Goal: Task Accomplishment & Management: Manage account settings

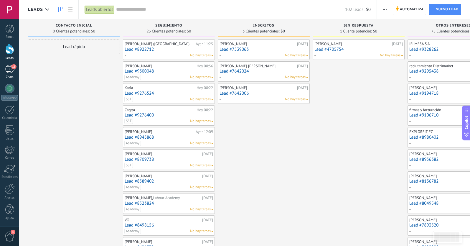
click at [11, 73] on div "11" at bounding box center [9, 69] width 9 height 9
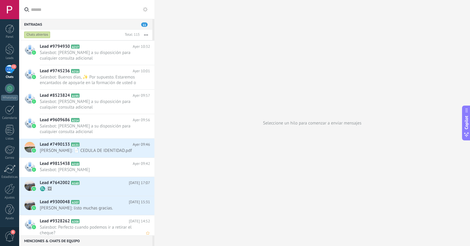
scroll to position [308, 0]
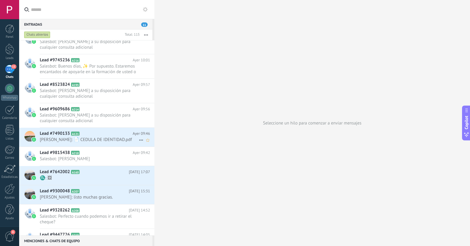
click at [138, 139] on icon at bounding box center [141, 139] width 7 height 7
click at [145, 142] on span at bounding box center [142, 143] width 5 height 4
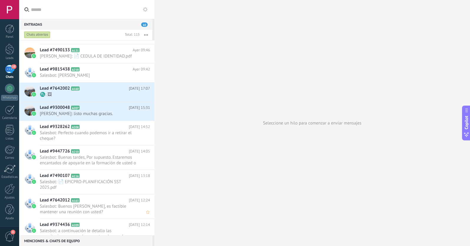
scroll to position [421, 0]
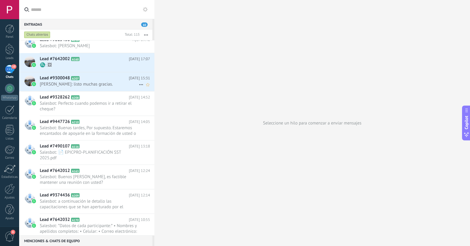
click at [105, 83] on span "[PERSON_NAME]: listo muchas gracias." at bounding box center [89, 84] width 99 height 6
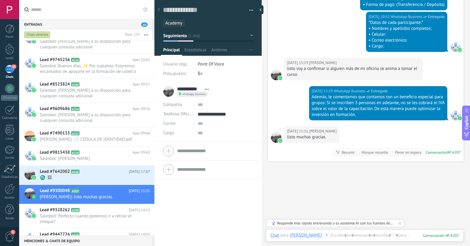
scroll to position [617, 0]
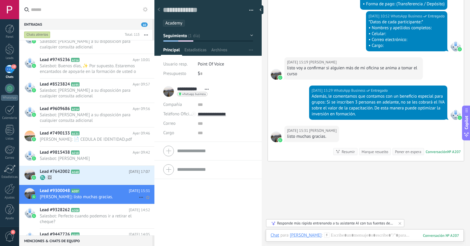
click at [138, 196] on icon at bounding box center [141, 196] width 7 height 7
click at [146, 202] on div "[PERSON_NAME] respondió" at bounding box center [169, 200] width 58 height 12
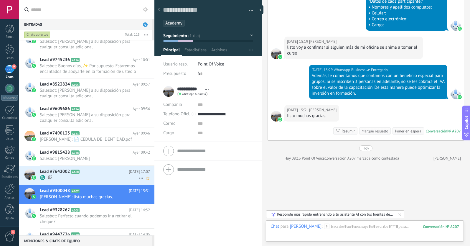
click at [101, 177] on span "♏: 🖼" at bounding box center [89, 178] width 99 height 6
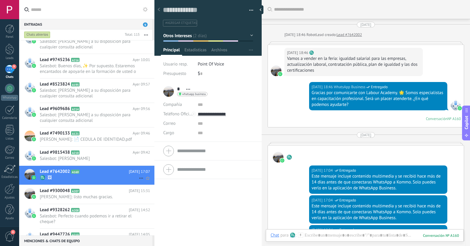
scroll to position [479, 0]
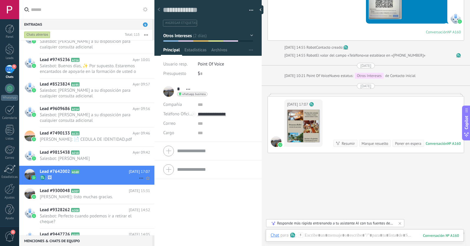
click at [139, 177] on icon at bounding box center [141, 177] width 7 height 7
click at [145, 182] on icon at bounding box center [143, 181] width 4 height 4
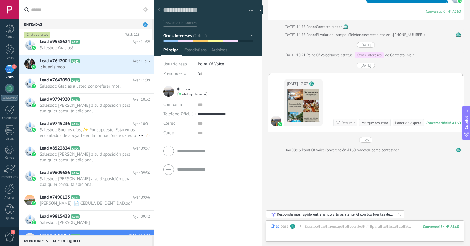
scroll to position [244, 0]
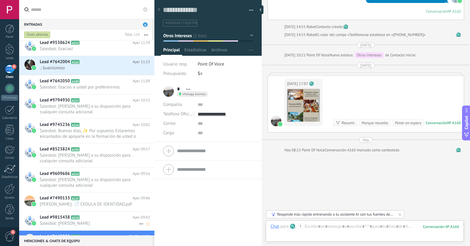
click at [88, 217] on h2 "Lead #9815438 A218" at bounding box center [86, 217] width 93 height 6
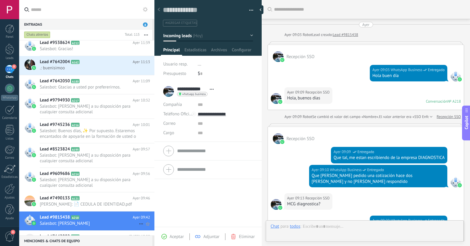
scroll to position [157, 0]
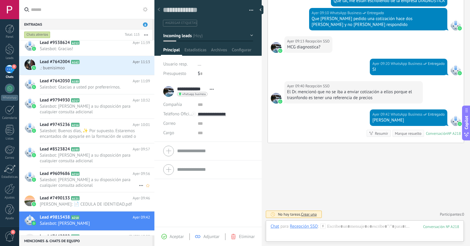
click at [87, 181] on span "Salesbot: [PERSON_NAME] a su disposición para cualquier consulta adicional" at bounding box center [89, 182] width 99 height 11
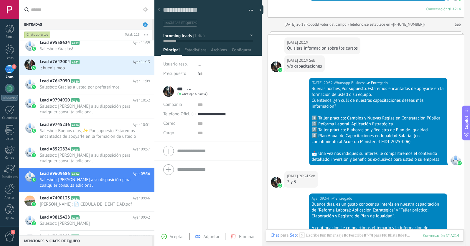
scroll to position [200, 0]
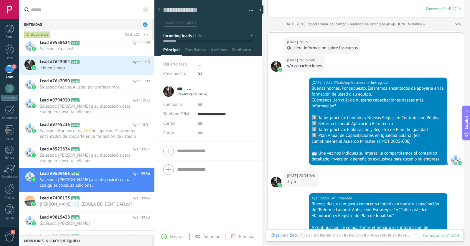
click at [174, 236] on span "Aceptar" at bounding box center [177, 237] width 14 height 6
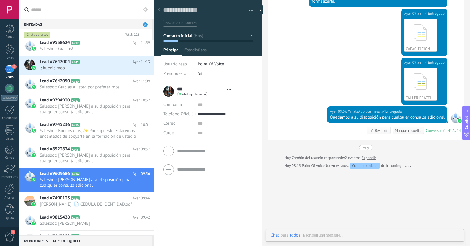
scroll to position [9, 0]
click at [86, 153] on span "Salesbot: [PERSON_NAME] a su disposición para cualquier consulta adicional" at bounding box center [89, 157] width 99 height 11
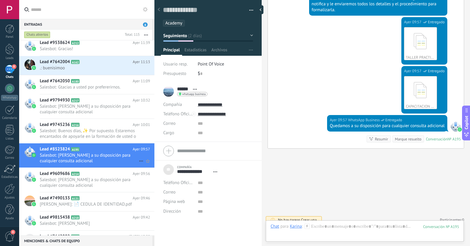
scroll to position [930, 0]
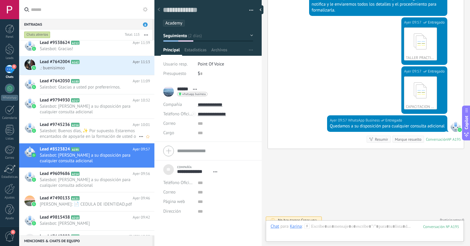
click at [102, 127] on h2 "Lead #9745236 A216" at bounding box center [86, 125] width 93 height 6
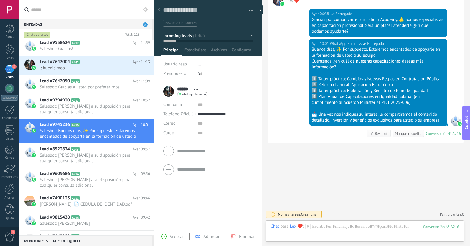
scroll to position [200, 0]
click at [174, 238] on span "Aceptar" at bounding box center [177, 237] width 14 height 6
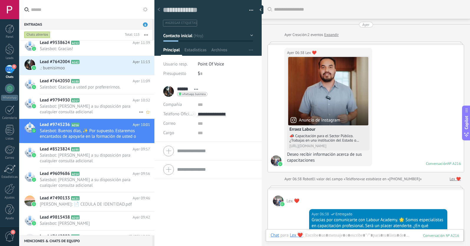
scroll to position [168, 0]
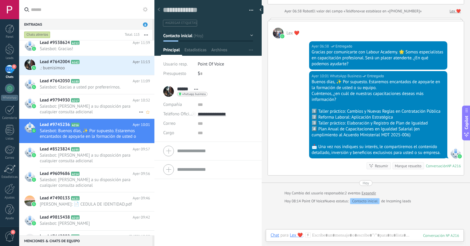
click at [90, 105] on span "Salesbot: [PERSON_NAME] a su disposición para cualquier consulta adicional" at bounding box center [89, 108] width 99 height 11
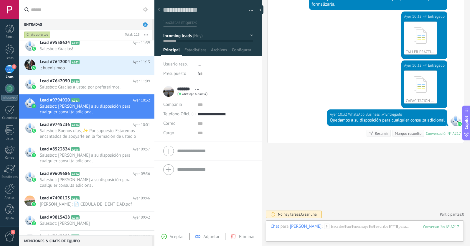
scroll to position [306, 0]
click at [172, 237] on span "Aceptar" at bounding box center [177, 237] width 14 height 6
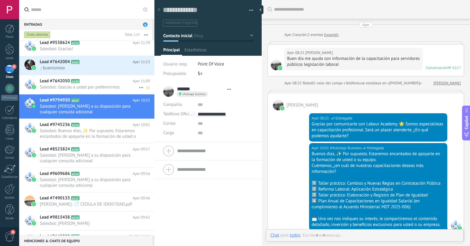
scroll to position [309, 0]
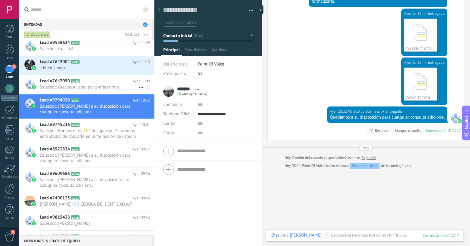
click at [95, 85] on span "Salesbot: Gtacias a usted por prefererirnos." at bounding box center [89, 87] width 99 height 6
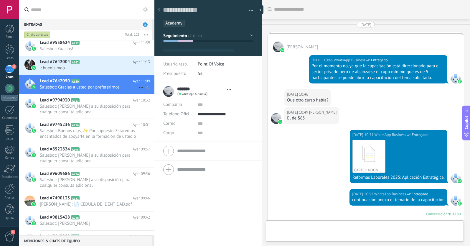
type textarea "**********"
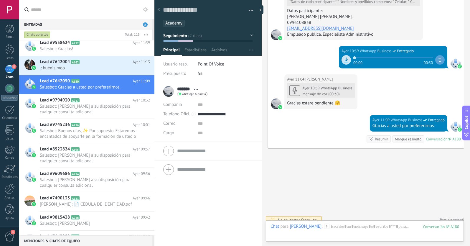
scroll to position [1355, 0]
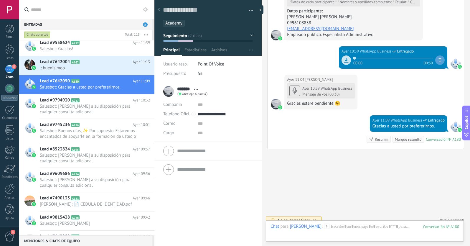
click at [184, 35] on span "Seguimiento" at bounding box center [175, 36] width 24 height 6
type input "******"
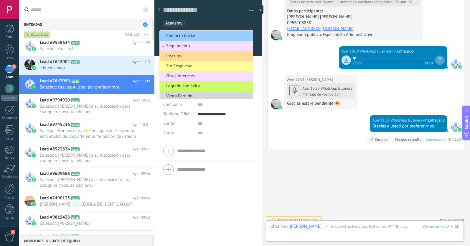
click at [180, 55] on span "Inscritos" at bounding box center [205, 56] width 91 height 6
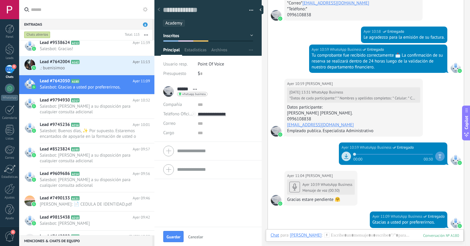
scroll to position [1247, 0]
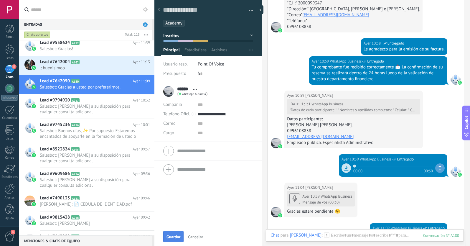
click at [171, 241] on button "Guardar" at bounding box center [173, 236] width 20 height 11
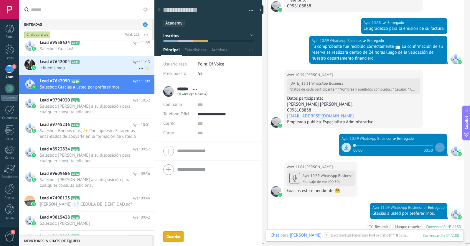
click at [101, 62] on h2 "Lead #7642004 A162" at bounding box center [86, 62] width 93 height 6
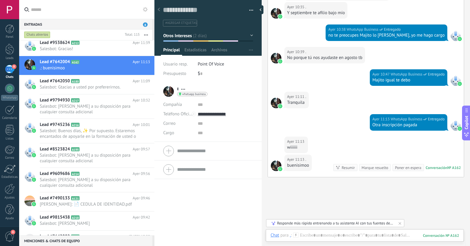
scroll to position [349, 0]
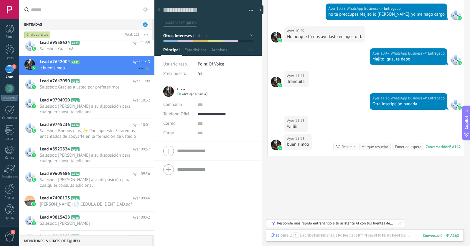
click at [138, 67] on icon at bounding box center [141, 68] width 7 height 7
click at [141, 71] on icon at bounding box center [143, 71] width 4 height 4
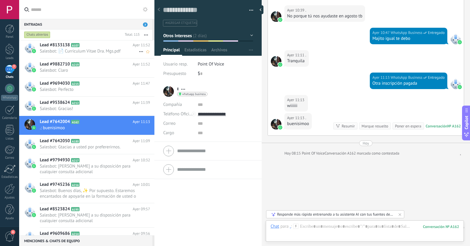
scroll to position [186, 0]
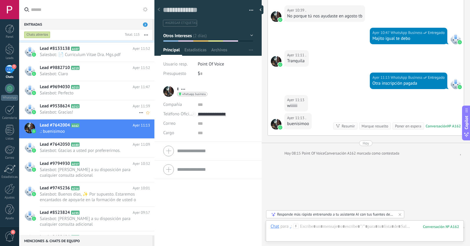
click at [101, 103] on h2 "Lead #9538624 A212" at bounding box center [86, 106] width 93 height 6
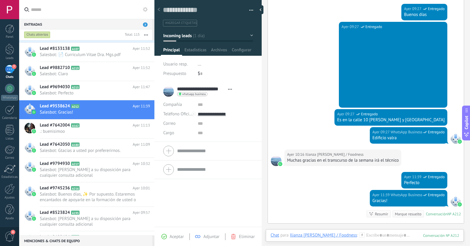
scroll to position [396, 0]
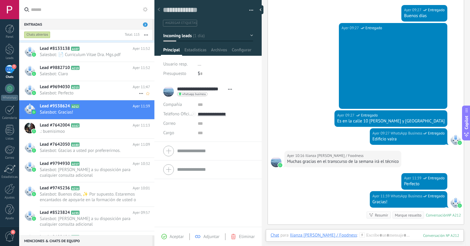
click at [75, 90] on span "Salesbot: Perfecto" at bounding box center [89, 93] width 99 height 6
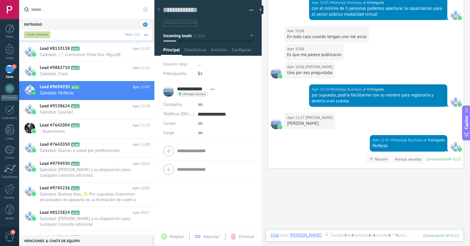
scroll to position [291, 0]
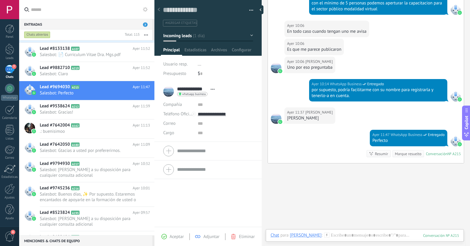
click at [178, 35] on span "Incoming leads" at bounding box center [177, 36] width 29 height 6
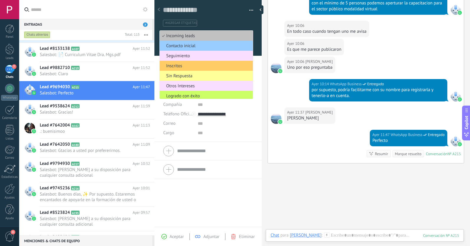
click at [171, 236] on span "Aceptar" at bounding box center [177, 237] width 14 height 6
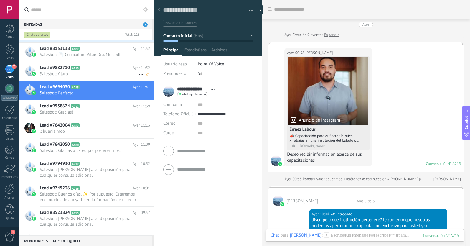
scroll to position [9, 0]
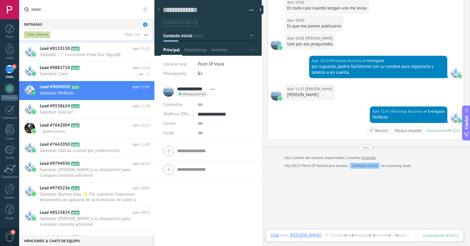
click at [99, 71] on span "Salesbot: Claro" at bounding box center [89, 74] width 99 height 6
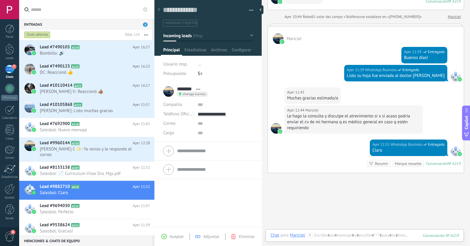
scroll to position [119, 0]
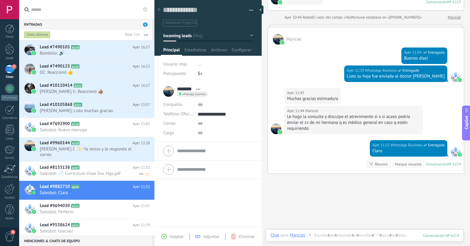
click at [94, 171] on span "Salesbot: 📄 Curriculum Vitae Dra. Mgs.pdf" at bounding box center [89, 174] width 99 height 6
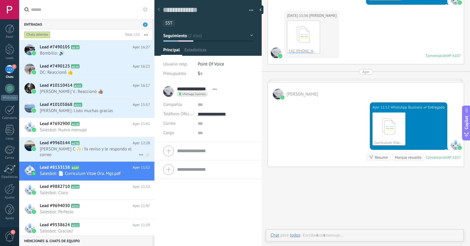
scroll to position [9, 0]
click at [91, 146] on span "[PERSON_NAME] C ✨: Ya reviso y le respondo el correo" at bounding box center [89, 151] width 99 height 11
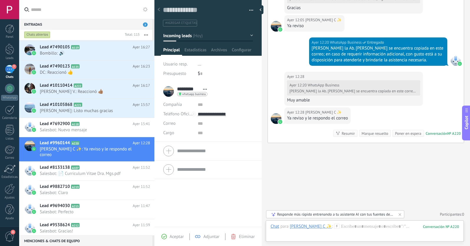
scroll to position [278, 0]
click at [172, 237] on span "Aceptar" at bounding box center [177, 237] width 14 height 6
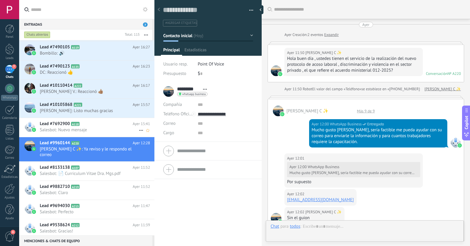
scroll to position [307, 0]
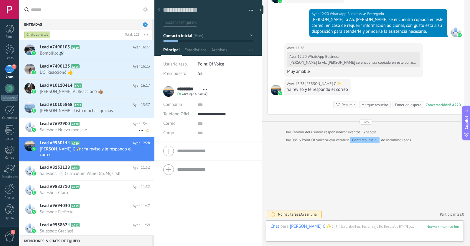
click at [91, 121] on h2 "Lead #7692900 A118" at bounding box center [86, 124] width 93 height 6
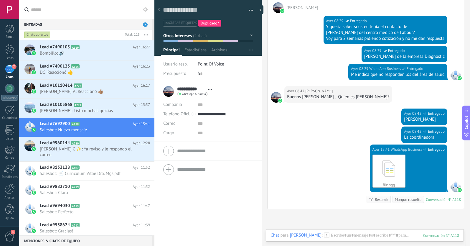
scroll to position [174, 0]
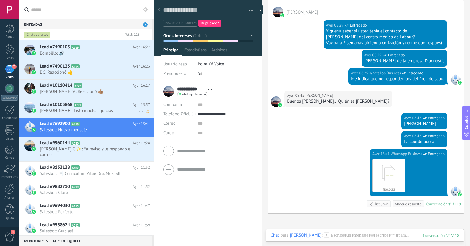
click at [99, 102] on h2 "Lead #10105868 A221" at bounding box center [86, 105] width 93 height 6
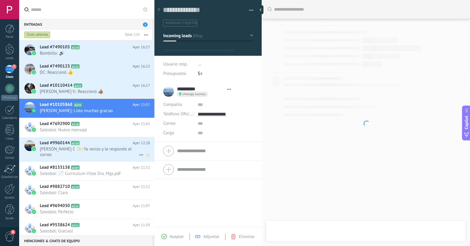
click at [106, 146] on span "[PERSON_NAME] C ✨: Ya reviso y le respondo el correo" at bounding box center [89, 151] width 99 height 11
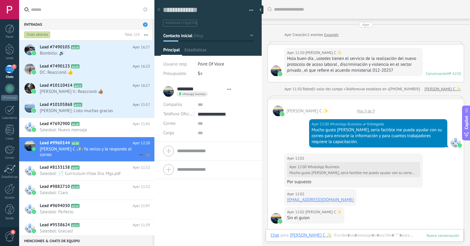
scroll to position [9, 0]
click at [138, 151] on icon at bounding box center [141, 154] width 7 height 7
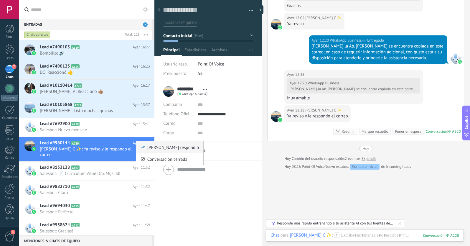
click at [144, 149] on icon at bounding box center [143, 147] width 4 height 4
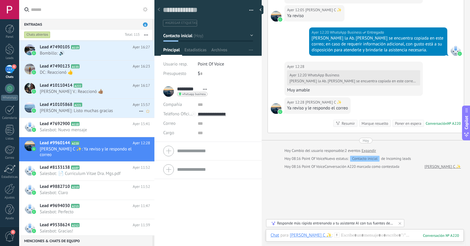
click at [100, 108] on span "[PERSON_NAME]: Listo muchas gracias" at bounding box center [89, 111] width 99 height 6
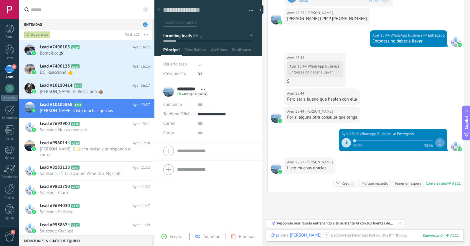
scroll to position [106, 0]
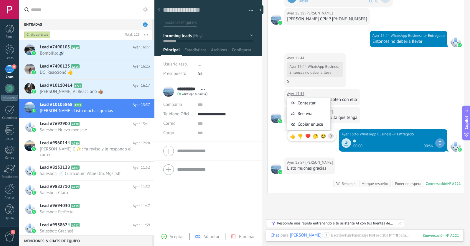
click at [397, 87] on div "Ayer 15:44 [PERSON_NAME] [PERSON_NAME] 15:44 WhatsApp Business Entonces no debe…" at bounding box center [366, 71] width 196 height 36
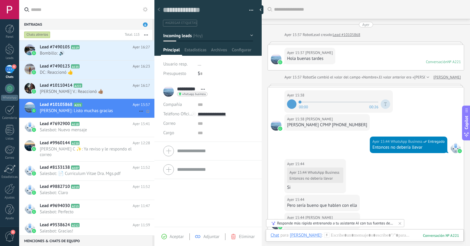
scroll to position [0, 0]
click at [138, 107] on icon at bounding box center [141, 110] width 7 height 7
click at [144, 110] on icon at bounding box center [143, 109] width 4 height 4
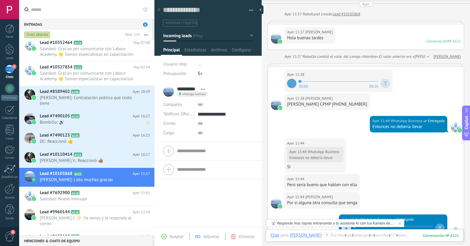
scroll to position [1, 0]
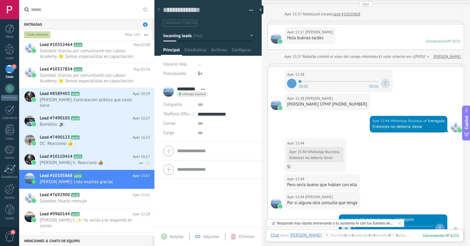
click at [102, 160] on span "[PERSON_NAME] V.: Reaccionó 👍🏽" at bounding box center [89, 163] width 99 height 6
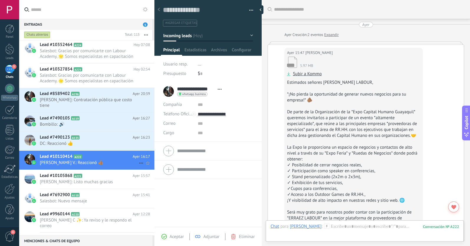
scroll to position [372, 0]
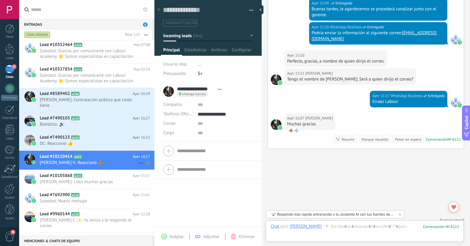
click at [138, 159] on icon at bounding box center [141, 162] width 7 height 7
click at [140, 160] on li "[PERSON_NAME] respondió" at bounding box center [169, 161] width 67 height 12
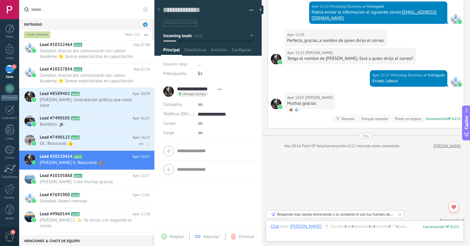
click at [99, 134] on h2 "Lead #7490123 A135" at bounding box center [86, 137] width 93 height 6
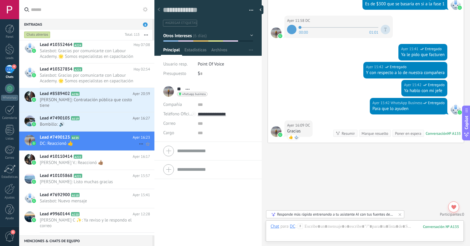
scroll to position [615, 0]
click at [138, 140] on icon at bounding box center [141, 143] width 7 height 7
click at [141, 142] on icon at bounding box center [143, 141] width 4 height 4
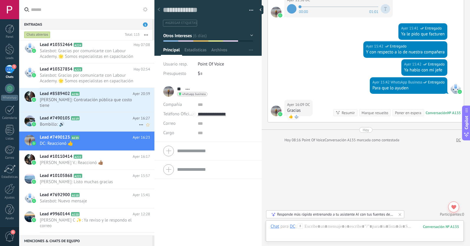
click at [96, 121] on span "Bombillo: 🔊" at bounding box center [89, 124] width 99 height 6
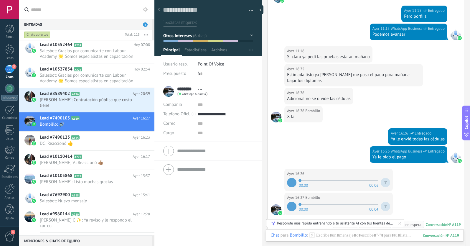
scroll to position [93, 0]
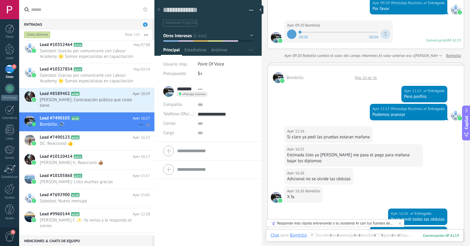
click at [138, 121] on icon at bounding box center [141, 124] width 7 height 7
click at [139, 123] on li "[PERSON_NAME] respondió" at bounding box center [169, 122] width 67 height 12
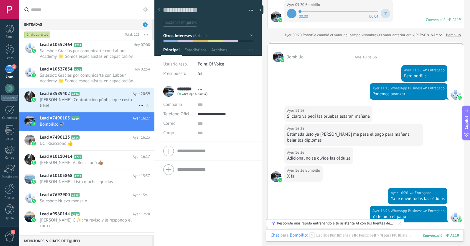
click at [95, 102] on span "[PERSON_NAME]: Contratación pública que costo tiene" at bounding box center [89, 102] width 99 height 11
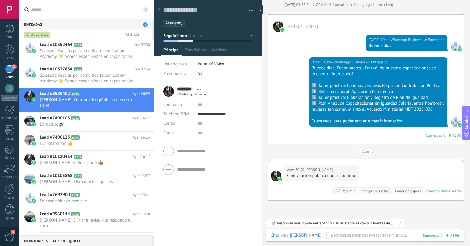
scroll to position [255, 0]
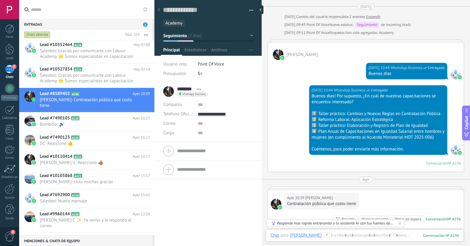
click at [177, 36] on span "Seguimiento" at bounding box center [175, 36] width 24 height 6
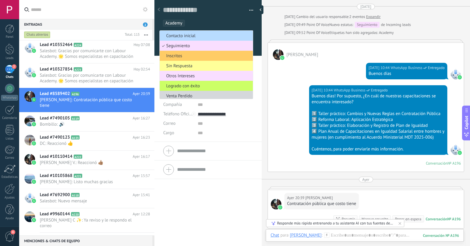
click at [179, 36] on span "Contacto inicial" at bounding box center [205, 36] width 91 height 6
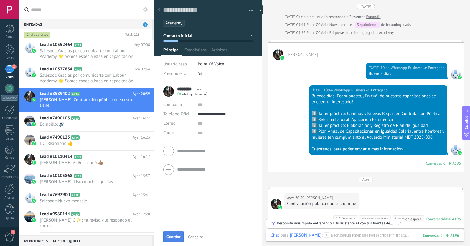
click at [171, 236] on span "Guardar" at bounding box center [173, 236] width 14 height 4
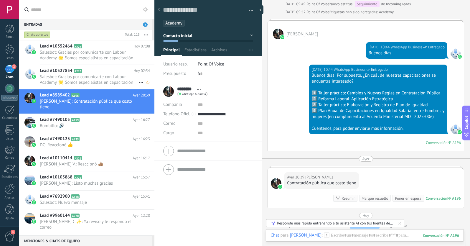
scroll to position [0, 0]
click at [104, 79] on span "Salesbot: Gracias por comunicarte con Labour Academy. 🌟 Somos especialistas en …" at bounding box center [89, 79] width 99 height 11
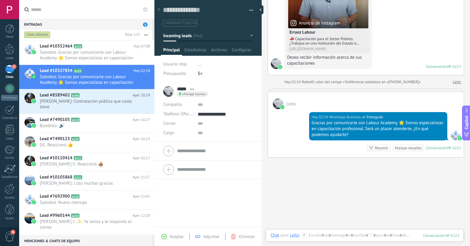
click at [173, 237] on span "Aceptar" at bounding box center [177, 237] width 14 height 6
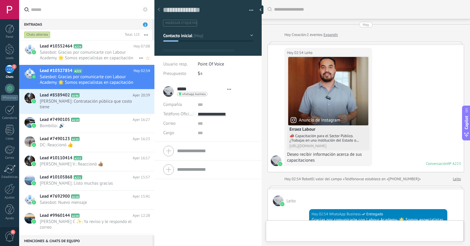
scroll to position [9, 0]
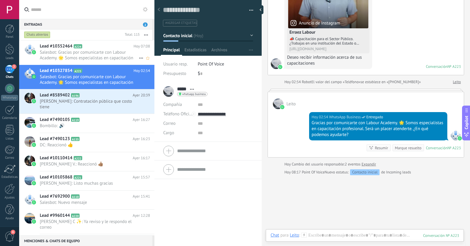
click at [105, 54] on span "Salesbot: Gracias por comunicarte con Labour Academy. 🌟 Somos especialistas en …" at bounding box center [89, 54] width 99 height 11
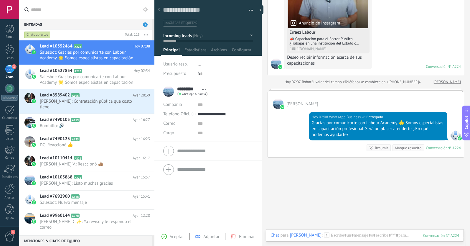
click at [178, 234] on span "Aceptar" at bounding box center [177, 237] width 14 height 6
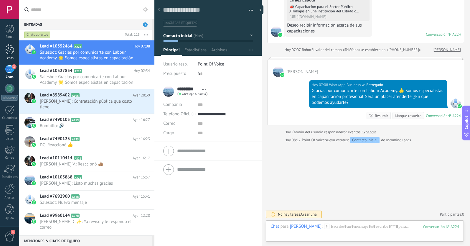
click at [9, 49] on div at bounding box center [9, 49] width 9 height 11
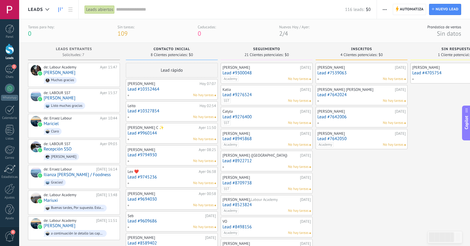
click at [382, 10] on button "button" at bounding box center [384, 9] width 9 height 11
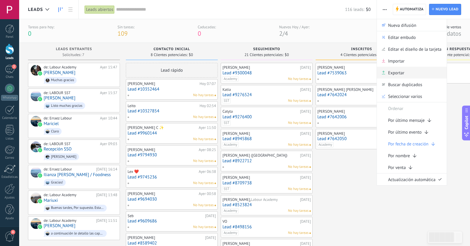
click at [390, 72] on span "Exportar" at bounding box center [396, 73] width 16 height 12
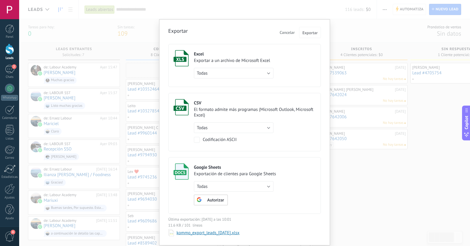
click at [267, 73] on button "Todas" at bounding box center [234, 73] width 80 height 11
click at [244, 76] on li "Todas" at bounding box center [231, 73] width 83 height 10
click at [308, 34] on span "Exportar" at bounding box center [309, 33] width 15 height 4
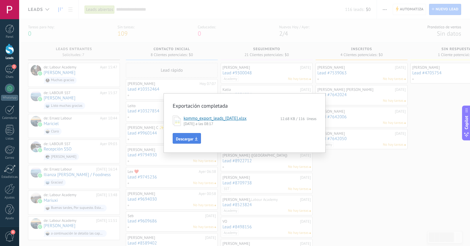
click at [194, 138] on span "Descargar" at bounding box center [187, 139] width 22 height 4
click at [231, 22] on div "Exportación completada kommo_export_leads_[DATE].xlsx 12.68 KB / 116 líneas [DA…" at bounding box center [244, 123] width 451 height 246
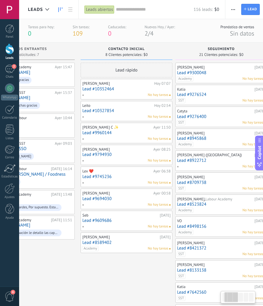
scroll to position [0, 47]
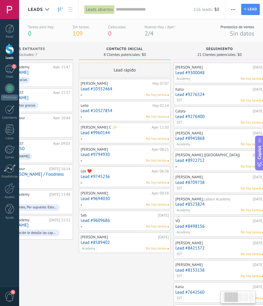
click at [106, 89] on link "Lead #10352464" at bounding box center [125, 89] width 88 height 5
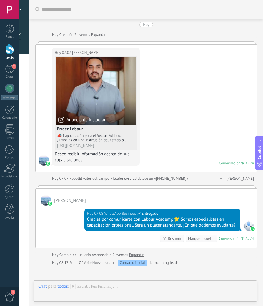
scroll to position [68, 0]
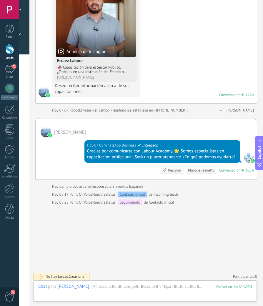
scroll to position [76, 0]
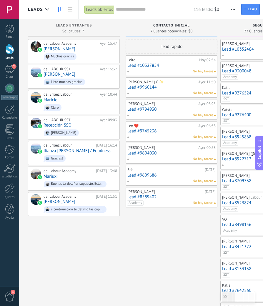
click at [151, 64] on link "Lead #10327854" at bounding box center [172, 65] width 88 height 5
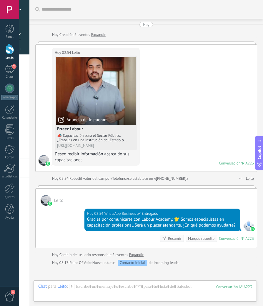
scroll to position [68, 0]
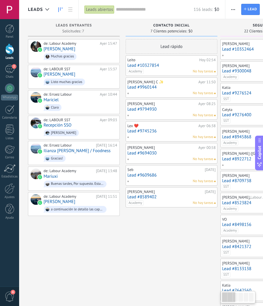
click at [139, 64] on link "Lead #10327854" at bounding box center [172, 65] width 88 height 5
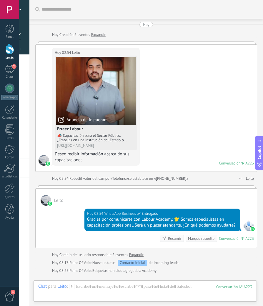
scroll to position [76, 0]
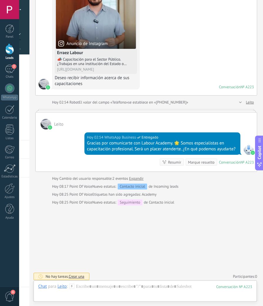
scroll to position [84, 0]
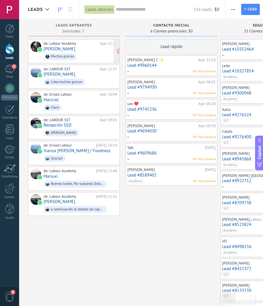
click at [55, 48] on link "[PERSON_NAME]" at bounding box center [60, 49] width 32 height 5
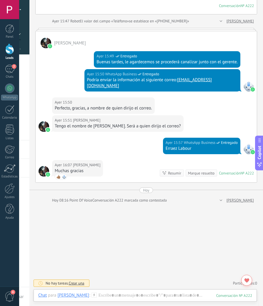
scroll to position [396, 0]
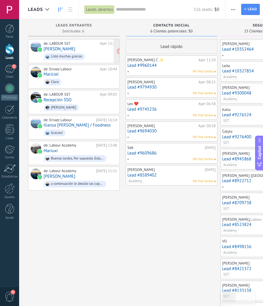
click at [56, 48] on link "[PERSON_NAME]" at bounding box center [60, 49] width 32 height 5
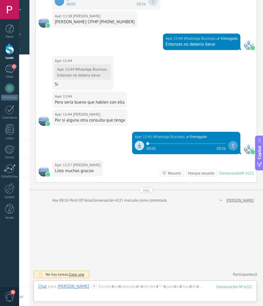
scroll to position [116, 0]
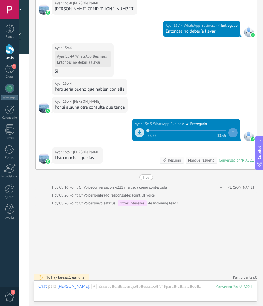
scroll to position [132, 0]
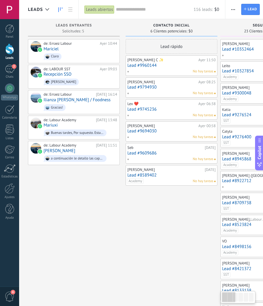
click at [149, 67] on link "Lead #9960144" at bounding box center [172, 65] width 88 height 5
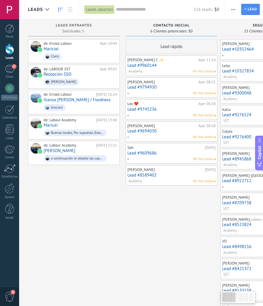
click at [145, 64] on link "Lead #9960144" at bounding box center [172, 65] width 88 height 5
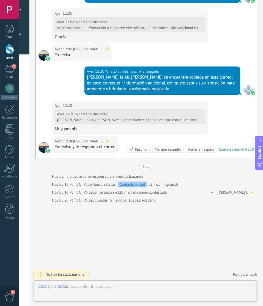
scroll to position [9, 0]
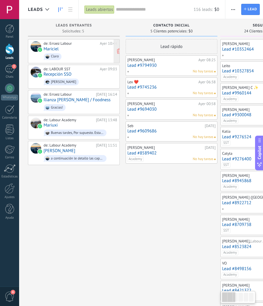
click at [53, 49] on link "Mariciel" at bounding box center [51, 49] width 15 height 5
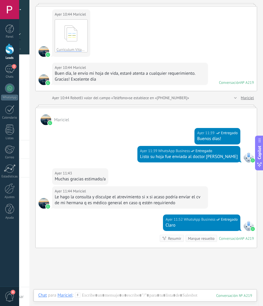
scroll to position [32, 0]
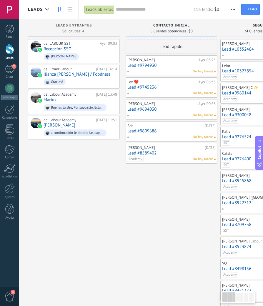
click at [145, 64] on link "Lead #9794930" at bounding box center [172, 65] width 88 height 5
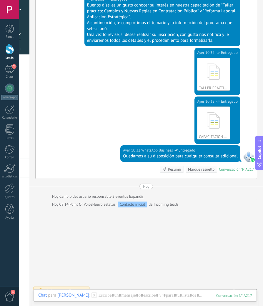
scroll to position [239, 0]
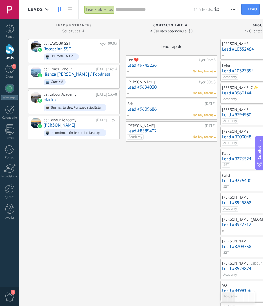
click at [143, 65] on link "Lead #9745236" at bounding box center [172, 65] width 88 height 5
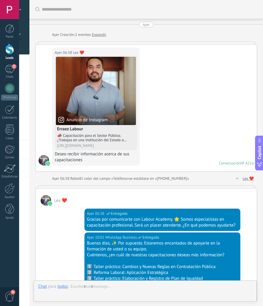
type textarea "**********"
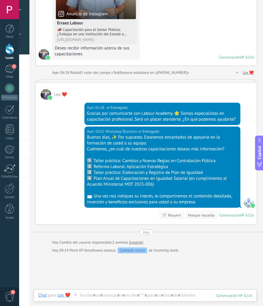
scroll to position [107, 0]
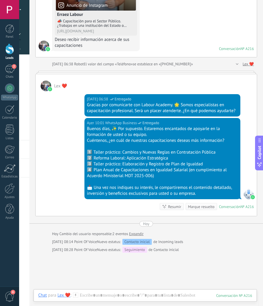
scroll to position [9, 0]
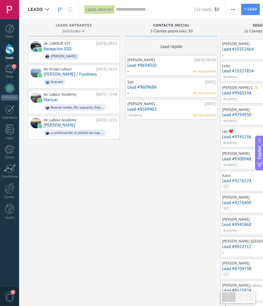
click at [143, 65] on link "Lead #9694030" at bounding box center [172, 65] width 88 height 5
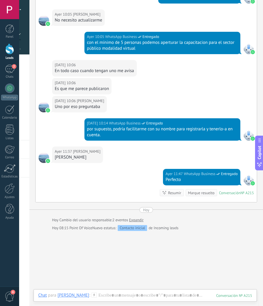
scroll to position [245, 0]
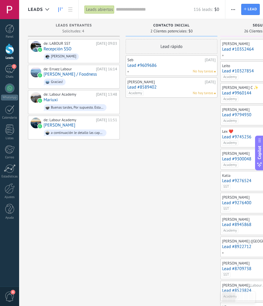
click at [139, 64] on link "Lead #9609686" at bounding box center [172, 65] width 88 height 5
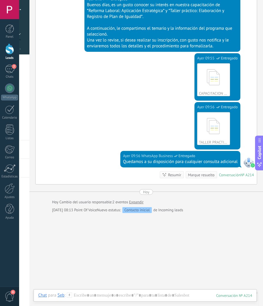
scroll to position [410, 0]
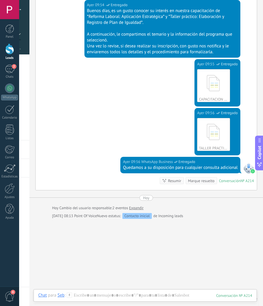
scroll to position [418, 0]
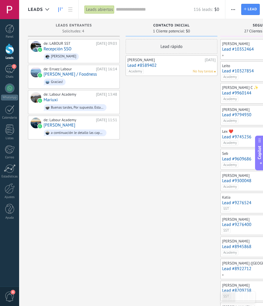
click at [140, 66] on link "Lead #8589402" at bounding box center [172, 65] width 88 height 5
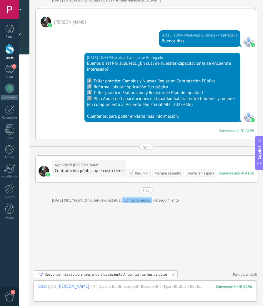
scroll to position [318, 0]
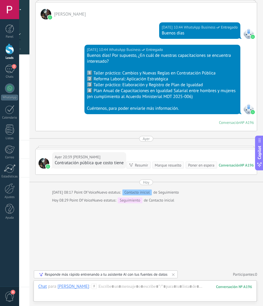
scroll to position [326, 0]
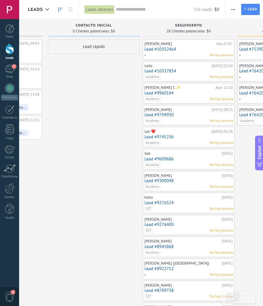
click at [162, 49] on link "Lead #10352464" at bounding box center [189, 49] width 88 height 5
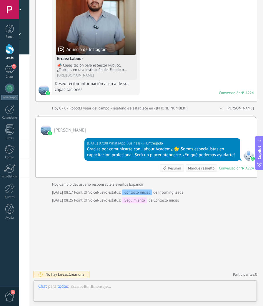
scroll to position [9, 0]
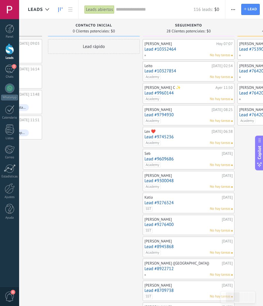
click at [166, 70] on link "Lead #10327854" at bounding box center [189, 71] width 88 height 5
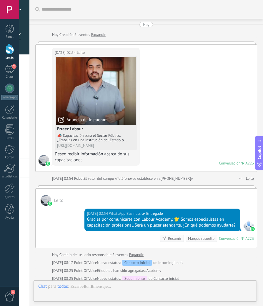
scroll to position [84, 0]
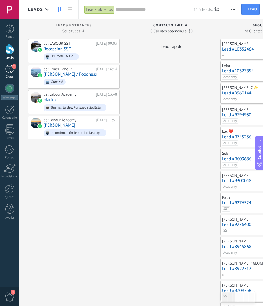
click at [10, 70] on div "2" at bounding box center [9, 69] width 9 height 9
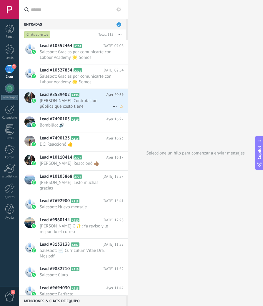
click at [79, 104] on span "[PERSON_NAME]: Contratación pública que costo tiene" at bounding box center [76, 103] width 73 height 11
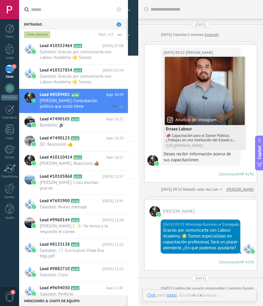
scroll to position [435, 0]
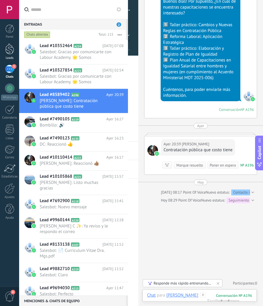
click at [8, 53] on div at bounding box center [9, 49] width 9 height 11
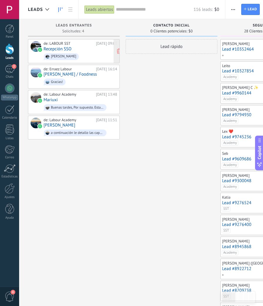
click at [55, 49] on link "Recepción SSO" at bounding box center [58, 49] width 28 height 5
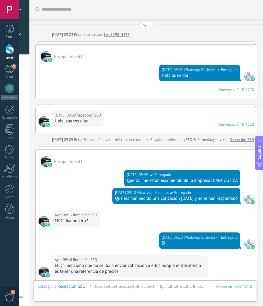
scroll to position [131, 0]
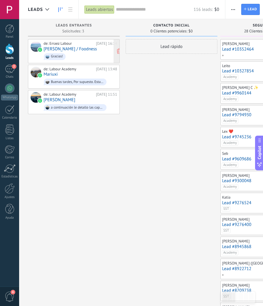
click at [77, 48] on link "Ilianza [PERSON_NAME] / Foodness" at bounding box center [70, 49] width 53 height 5
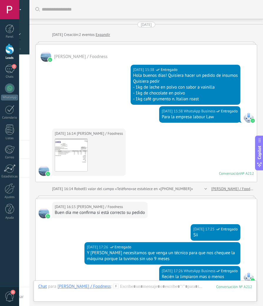
scroll to position [435, 0]
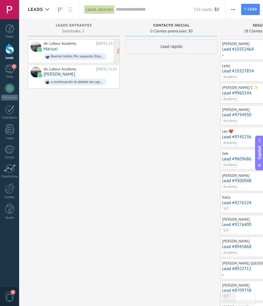
click at [54, 49] on link "Mariuxi" at bounding box center [51, 49] width 14 height 5
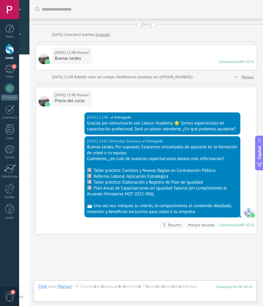
scroll to position [67, 0]
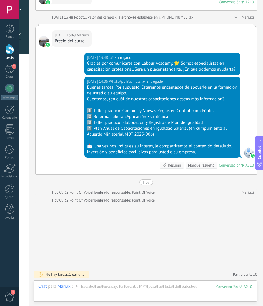
scroll to position [103, 0]
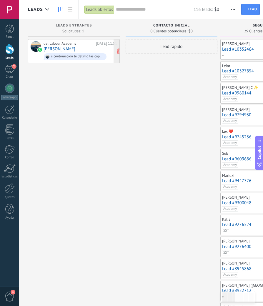
click at [49, 49] on link "[PERSON_NAME]" at bounding box center [60, 49] width 32 height 5
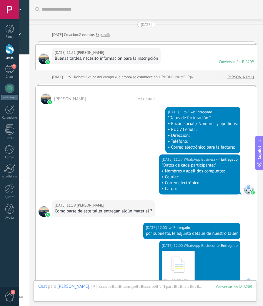
scroll to position [320, 0]
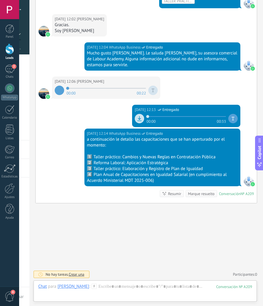
click at [138, 129] on div "09.09.2025 12:14 WhatsApp Business Entregado a continuación le detallo las capa…" at bounding box center [146, 166] width 221 height 75
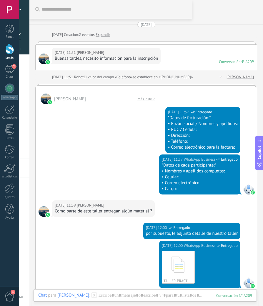
scroll to position [0, 0]
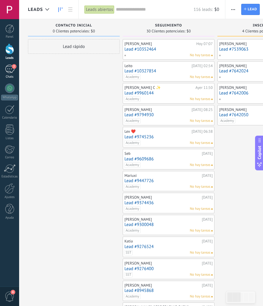
click at [12, 68] on div "2" at bounding box center [9, 69] width 9 height 9
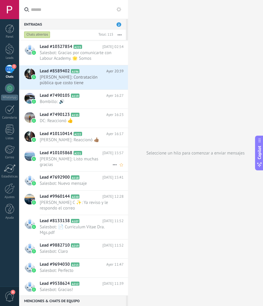
scroll to position [26, 0]
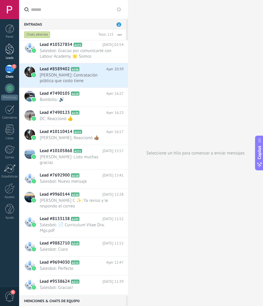
click at [6, 53] on div at bounding box center [9, 49] width 9 height 11
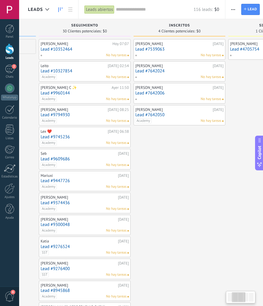
scroll to position [0, 85]
click at [155, 49] on link "Lead #7539063" at bounding box center [179, 49] width 88 height 5
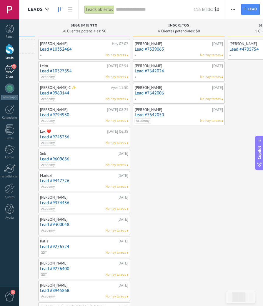
click at [9, 72] on div "2" at bounding box center [9, 69] width 9 height 9
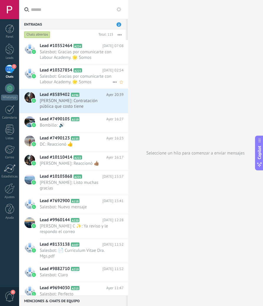
click at [63, 73] on div "Lead #10327854 A223 Hoy 02:54 Salesbot: Gracias por comunicarte con Labour Acad…" at bounding box center [84, 76] width 88 height 24
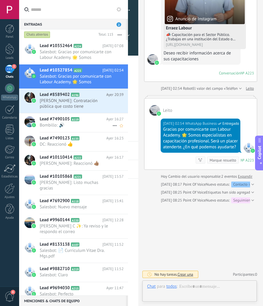
scroll to position [9, 0]
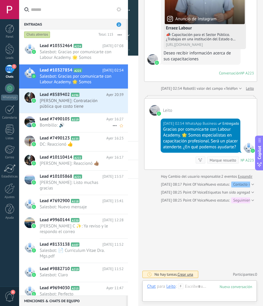
click at [67, 123] on span "Bombillo: 🔊" at bounding box center [76, 126] width 73 height 6
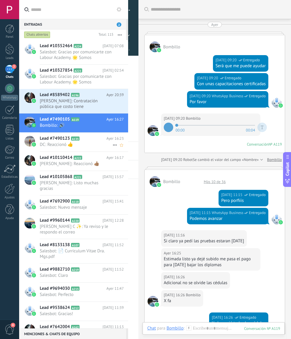
scroll to position [0, 0]
click at [70, 146] on span "DC: Reaccionó 👍" at bounding box center [76, 145] width 73 height 6
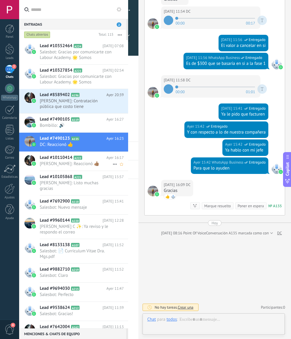
scroll to position [9, 0]
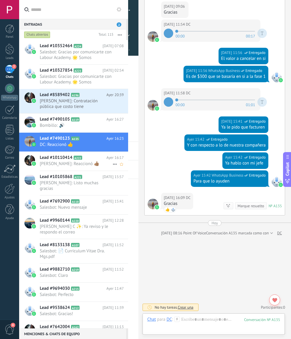
click at [85, 162] on span "[PERSON_NAME] V.: Reaccionó 👍🏽" at bounding box center [76, 164] width 73 height 6
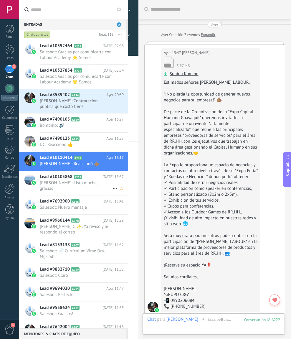
scroll to position [575, 0]
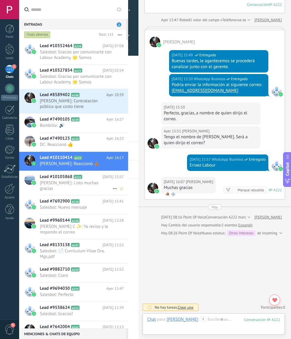
click at [92, 180] on span "[PERSON_NAME]: Listo muchas gracias" at bounding box center [76, 185] width 73 height 11
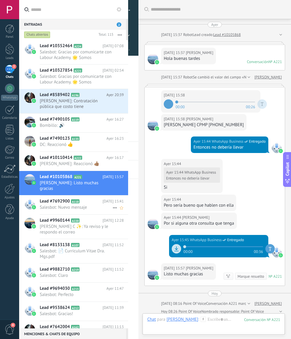
scroll to position [134, 0]
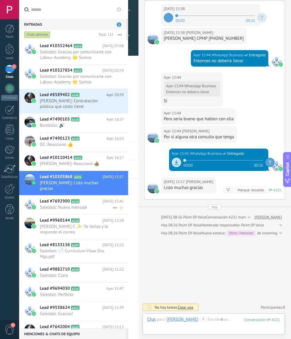
click at [86, 204] on span "Salesbot: Nuevo mensaje" at bounding box center [76, 207] width 73 height 6
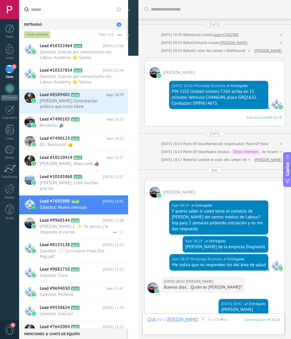
scroll to position [222, 0]
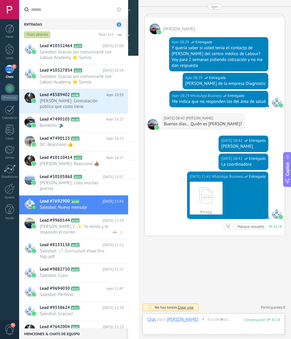
click at [88, 217] on h2 "Lead #9960144 A220" at bounding box center [71, 220] width 63 height 6
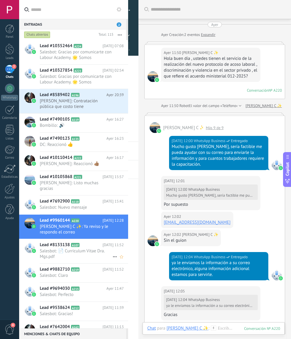
scroll to position [365, 0]
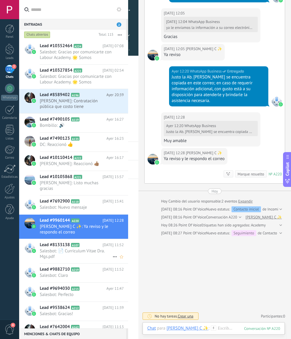
click at [88, 248] on span "Salesbot: 📄 Curriculum Vitae Dra. Mgs.pdf" at bounding box center [76, 253] width 73 height 11
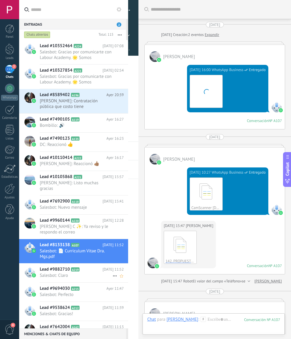
click at [91, 266] on h2 "Lead #9882710 A219" at bounding box center [71, 269] width 63 height 6
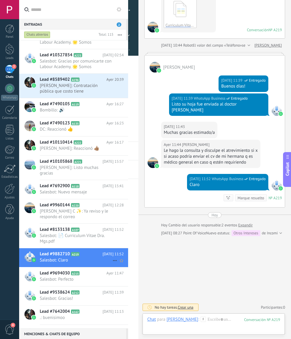
scroll to position [58, 0]
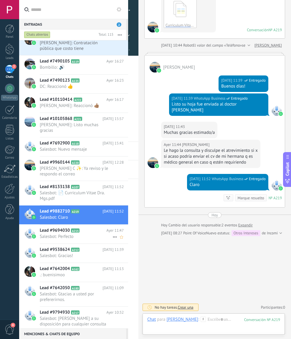
click at [94, 234] on span "Salesbot: Perfecto" at bounding box center [76, 237] width 73 height 6
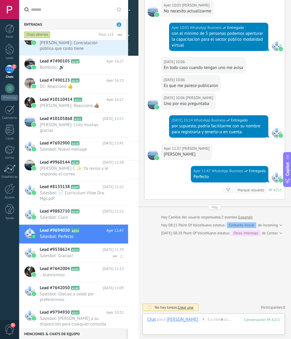
click at [94, 246] on h2 "Lead #9538624 A212" at bounding box center [71, 249] width 63 height 6
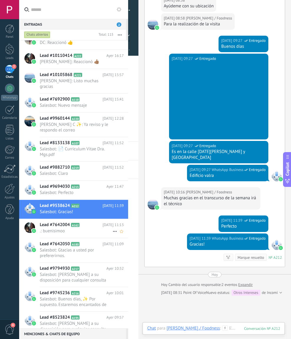
click at [92, 228] on span ".: buenisimoo" at bounding box center [76, 231] width 73 height 6
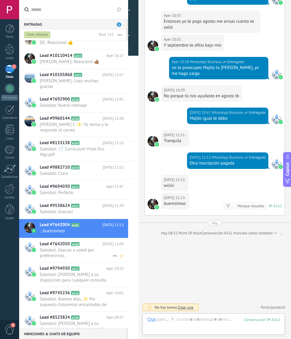
click at [89, 247] on span "Salesbot: Gtacias a usted por prefererirnos." at bounding box center [76, 252] width 73 height 11
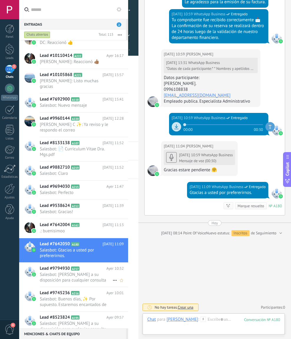
click at [91, 272] on span "Salesbot: [PERSON_NAME] a su disposición para cualquier consulta adicional" at bounding box center [76, 277] width 73 height 11
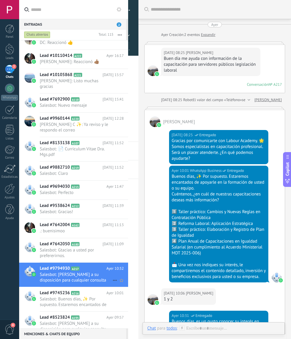
scroll to position [506, 0]
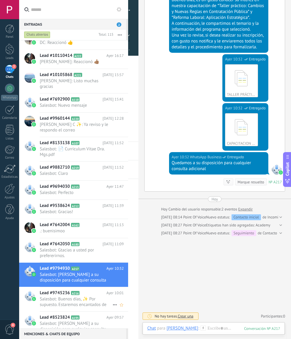
click at [75, 296] on span "Salesbot: Buenos días, ✨ Por supuesto. Estaremos encantados de apoyarle en la f…" at bounding box center [76, 301] width 73 height 11
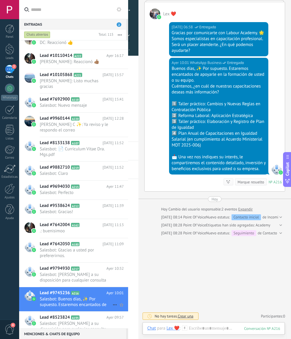
scroll to position [120, 0]
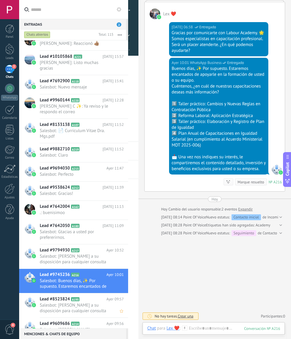
click at [82, 296] on icon at bounding box center [84, 299] width 6 height 6
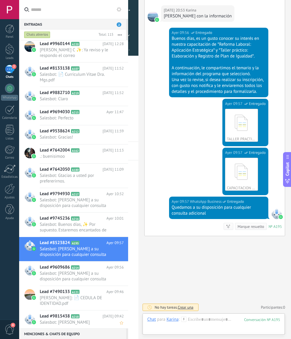
scroll to position [181, 0]
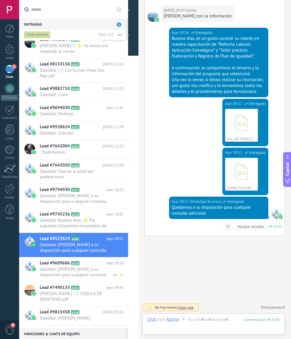
click at [94, 266] on span "Salesbot: [PERSON_NAME] a su disposición para cualquier consulta adicional" at bounding box center [76, 271] width 73 height 11
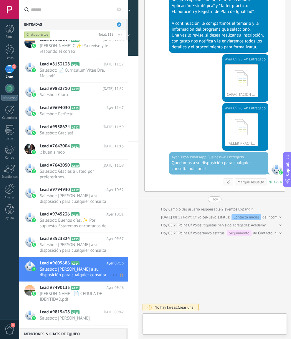
scroll to position [9, 0]
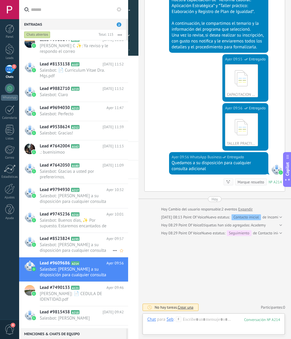
click at [86, 245] on span "Salesbot: [PERSON_NAME] a su disposición para cualquier consulta adicional" at bounding box center [76, 247] width 73 height 11
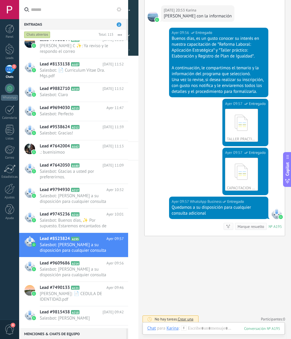
scroll to position [1191, 0]
click at [70, 266] on span "Salesbot: [PERSON_NAME] a su disposición para cualquier consulta adicional" at bounding box center [76, 271] width 73 height 11
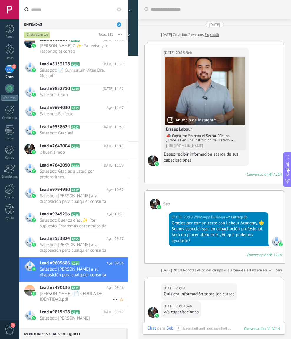
scroll to position [9, 0]
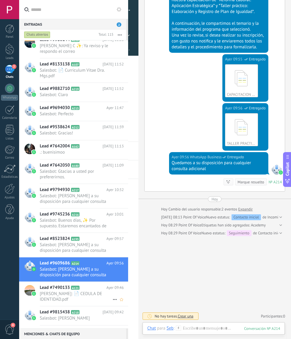
click at [78, 291] on span "[PERSON_NAME]: 📄 CEDULA DE IDENTIDAD.pdf" at bounding box center [76, 296] width 73 height 11
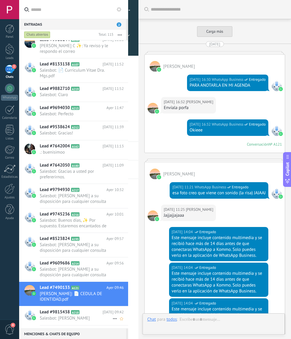
click at [85, 306] on icon at bounding box center [84, 312] width 6 height 6
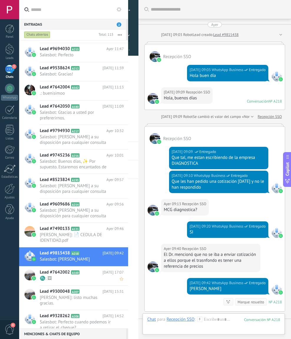
scroll to position [9, 0]
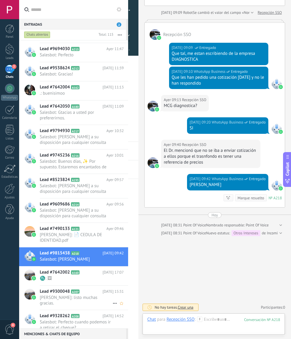
click at [90, 294] on h2 "Lead #9300048 A207" at bounding box center [71, 291] width 63 height 6
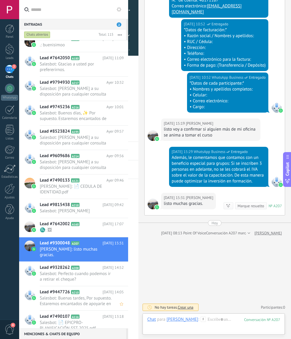
scroll to position [294, 0]
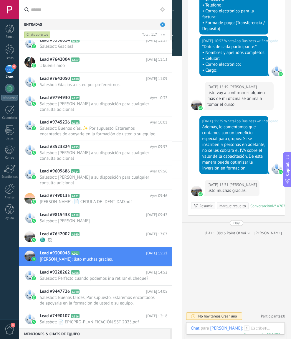
type textarea "**********"
